Goal: Obtain resource: Download file/media

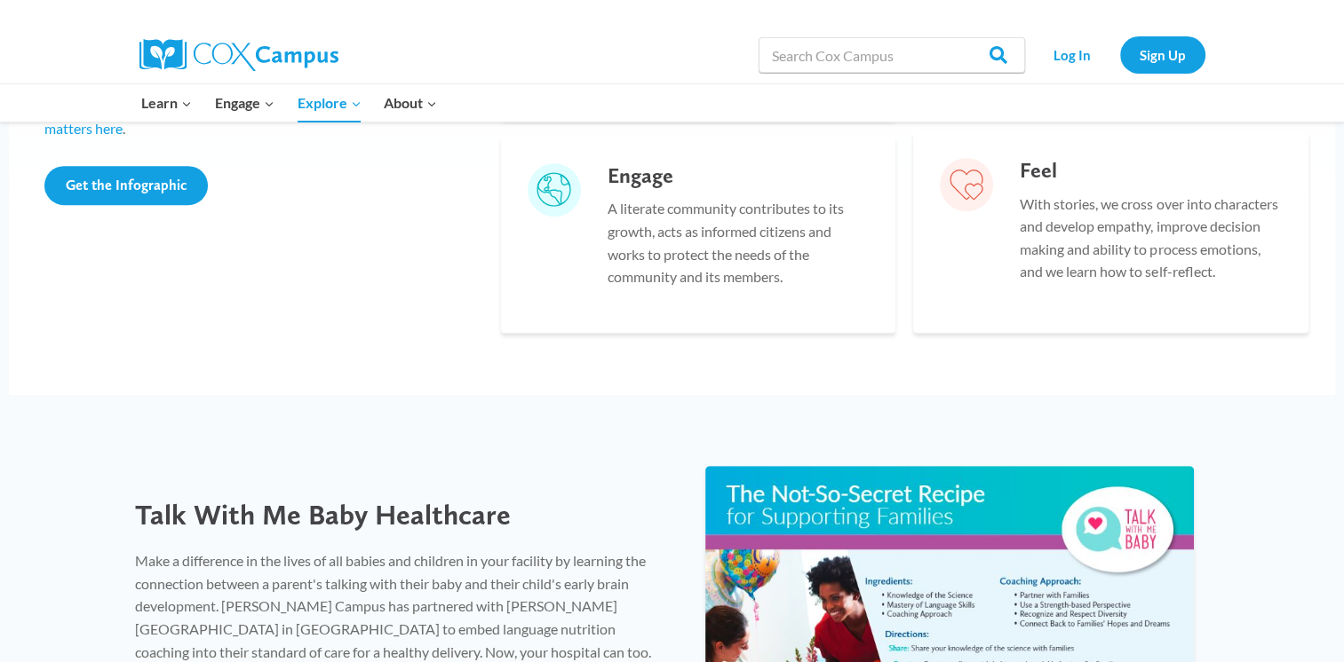
scroll to position [945, 0]
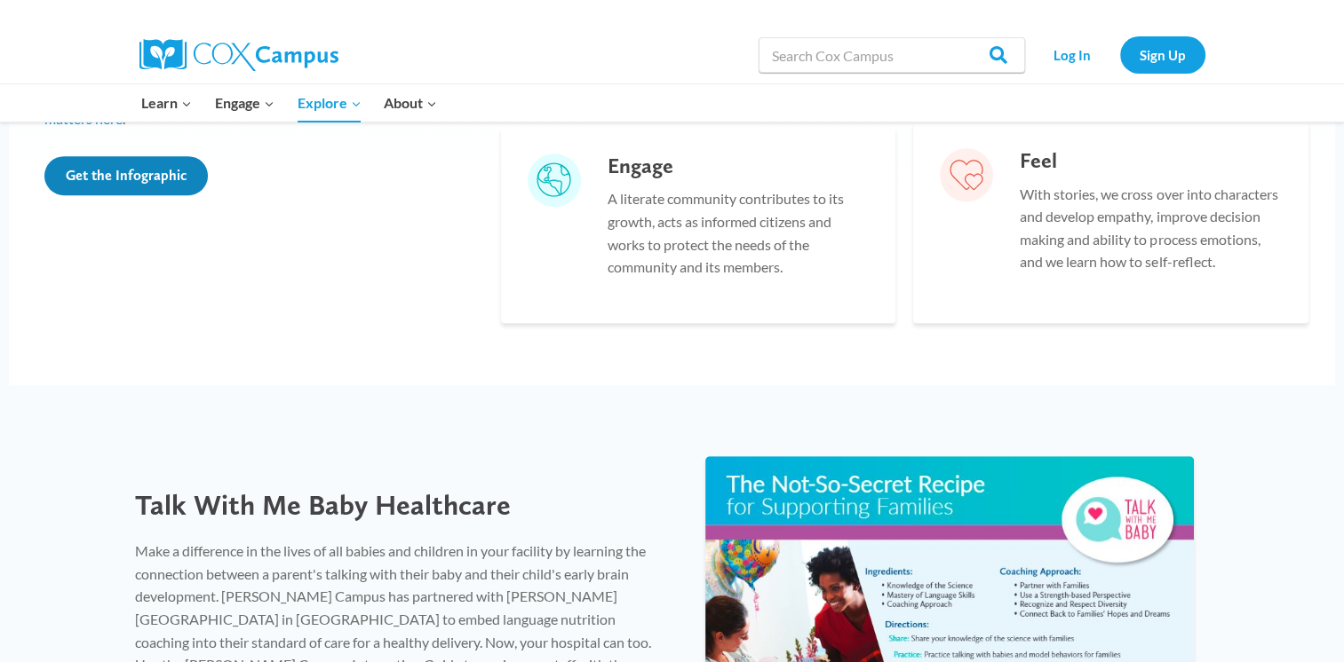
click at [146, 186] on link "Get the Infographic" at bounding box center [125, 175] width 163 height 39
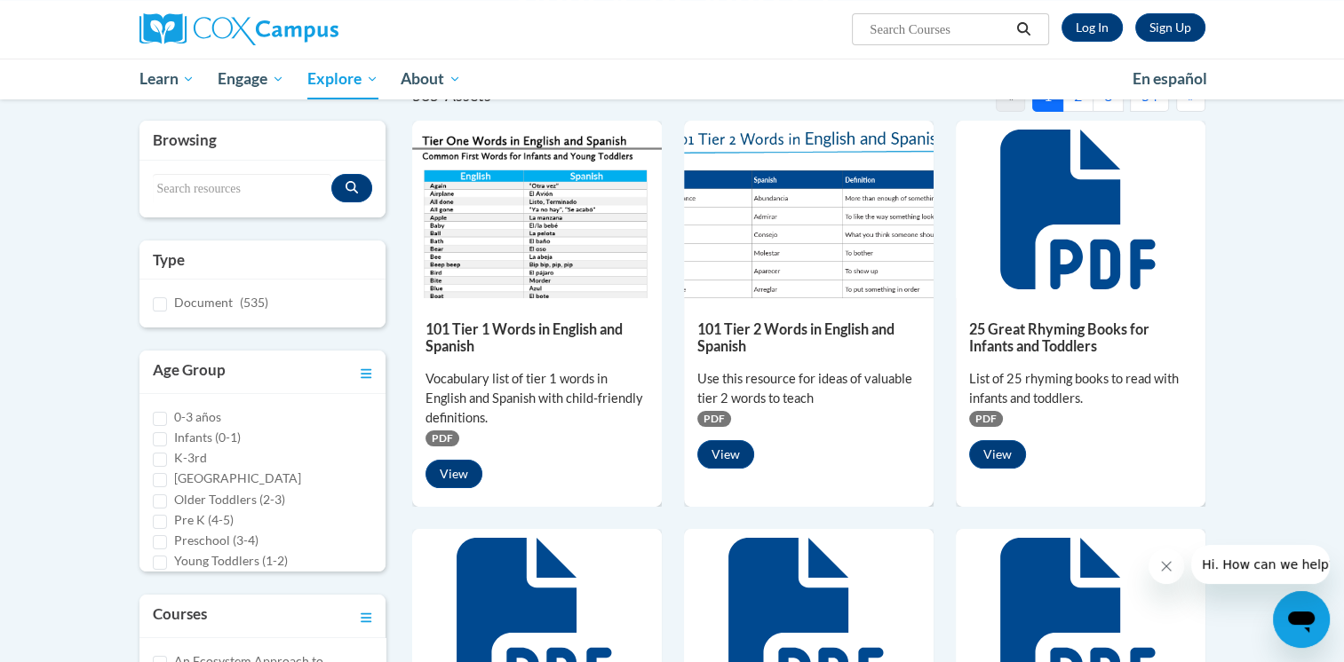
scroll to position [188, 0]
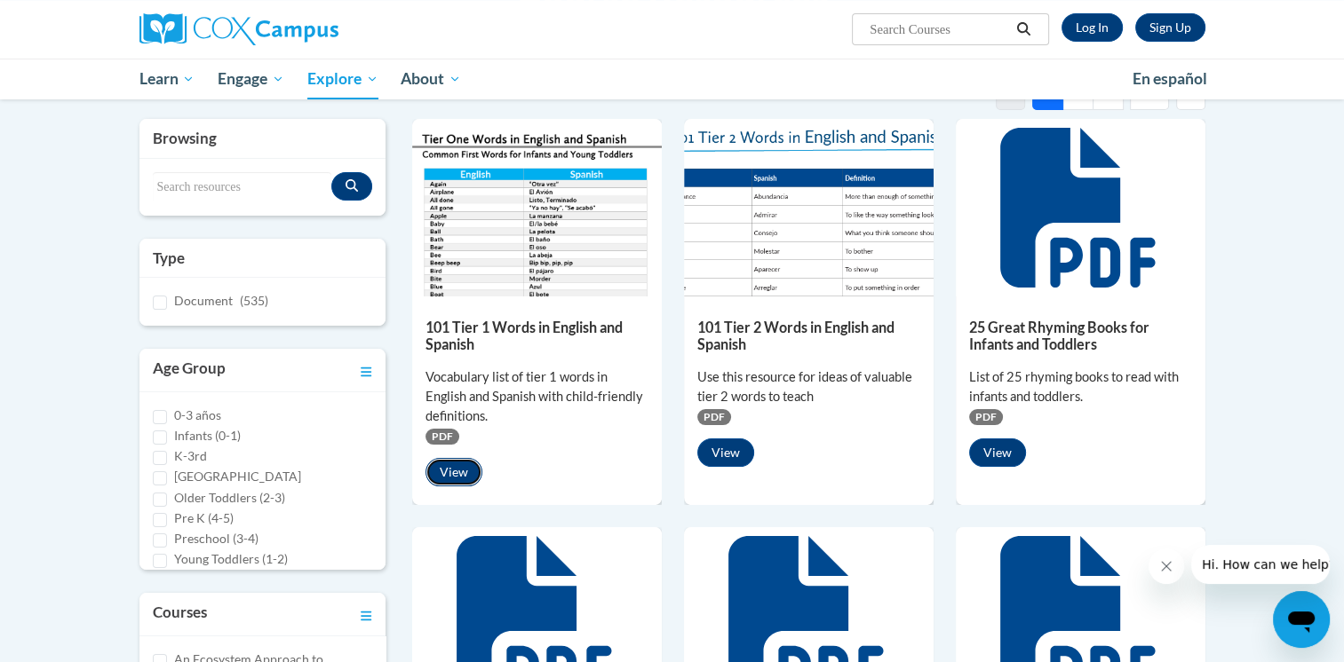
click at [455, 469] on button "View" at bounding box center [453, 472] width 57 height 28
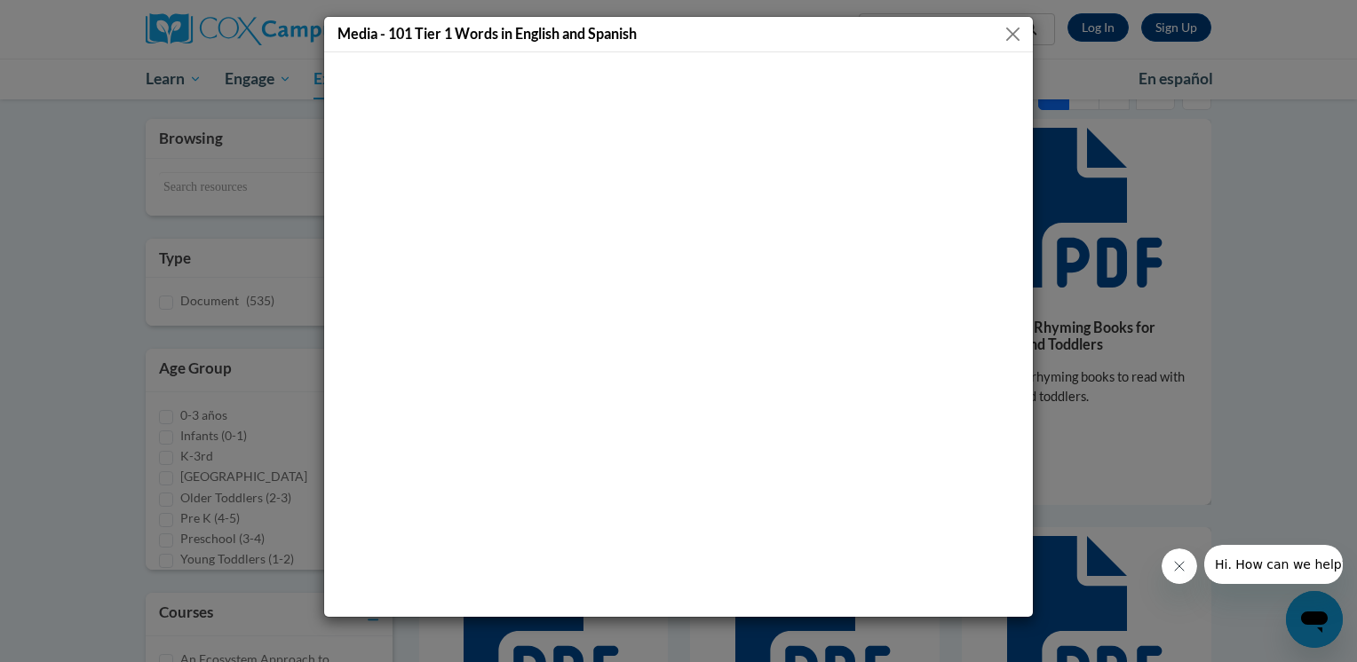
click at [1009, 34] on button "Close" at bounding box center [1013, 34] width 22 height 22
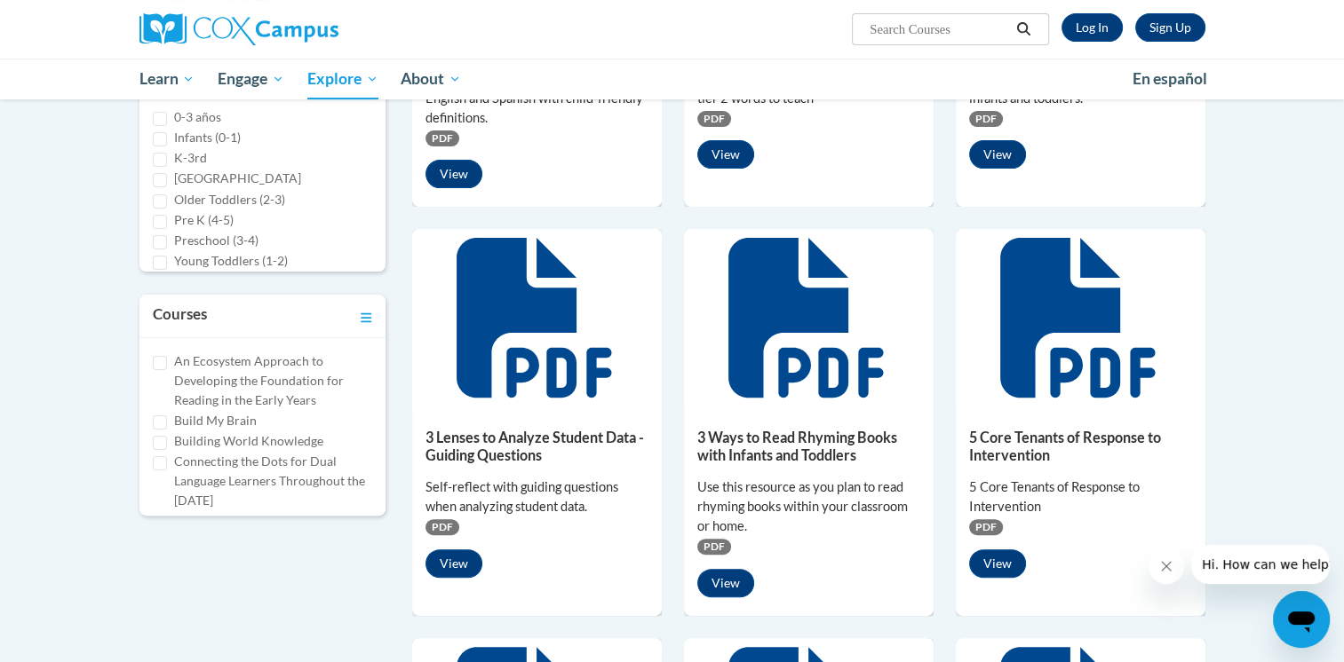
scroll to position [486, 0]
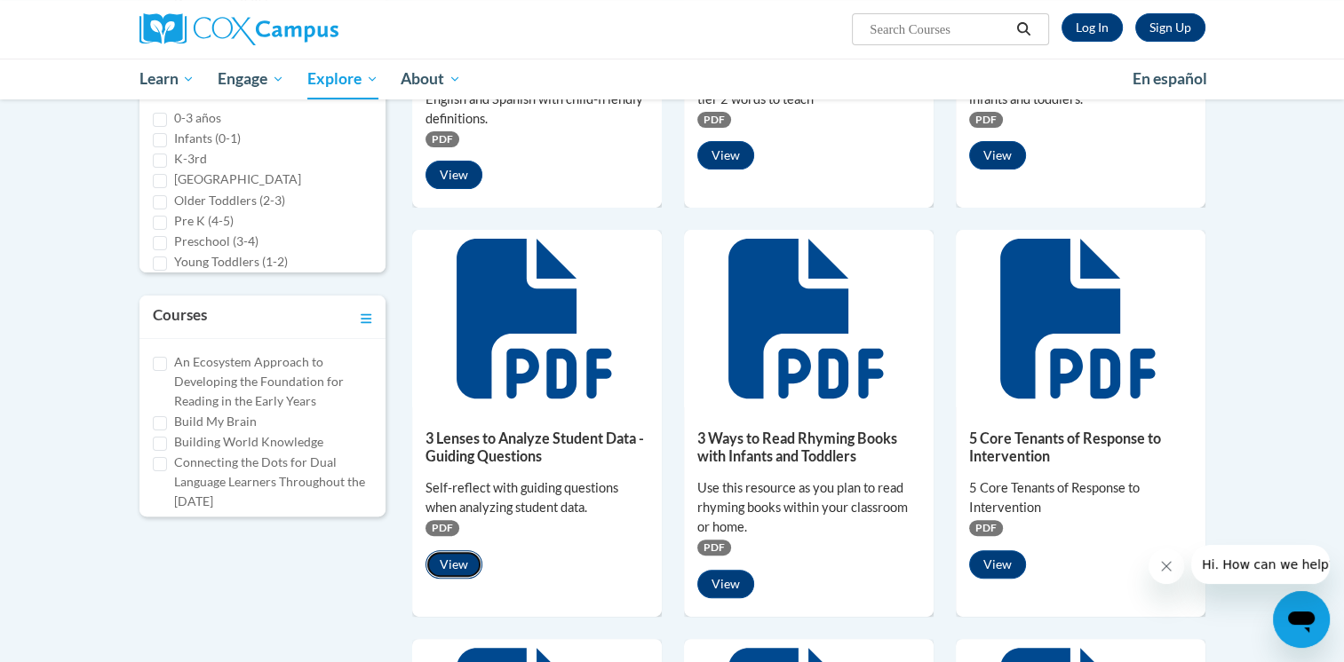
click at [460, 567] on button "View" at bounding box center [453, 565] width 57 height 28
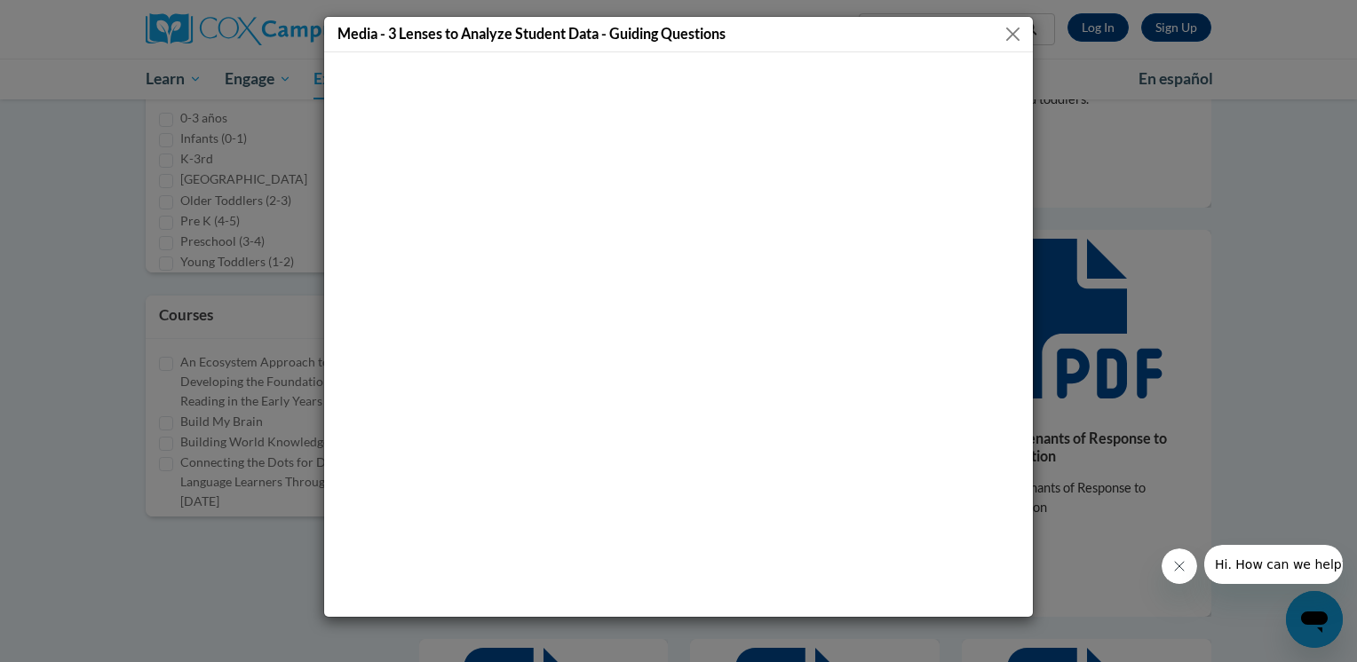
click at [1004, 44] on button "Close" at bounding box center [1013, 34] width 22 height 22
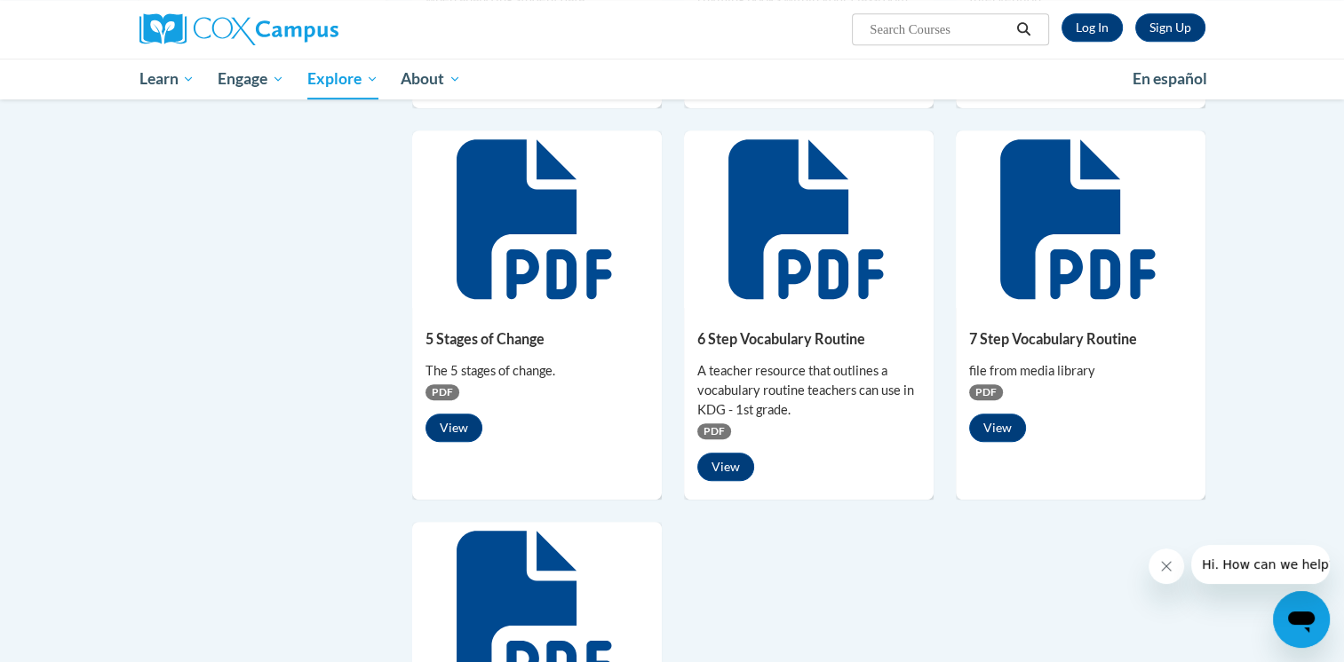
scroll to position [996, 0]
